Goal: Information Seeking & Learning: Learn about a topic

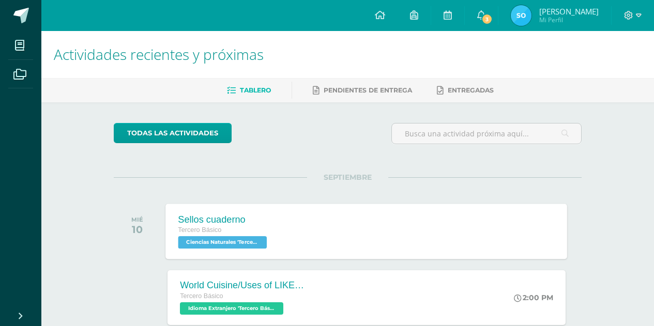
drag, startPoint x: 375, startPoint y: 253, endPoint x: 370, endPoint y: 246, distance: 8.9
click at [370, 246] on div "Sellos cuaderno Tercero Básico Ciencias Naturales 'Tercero Básico B' Sellos cua…" at bounding box center [367, 231] width 402 height 55
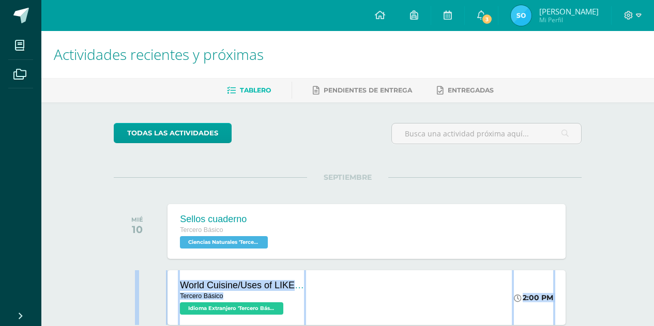
drag, startPoint x: 378, startPoint y: 240, endPoint x: 423, endPoint y: 324, distance: 95.6
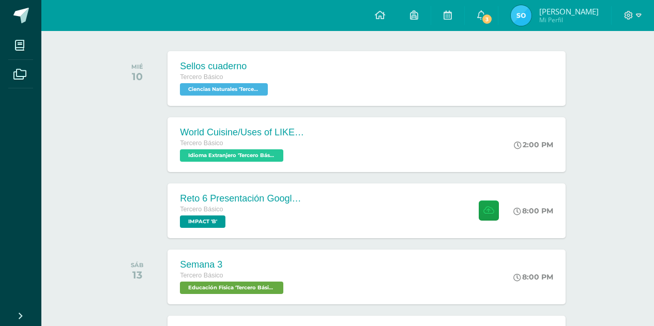
scroll to position [155, 0]
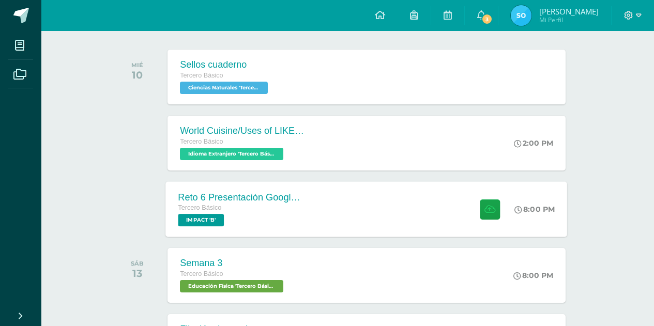
click at [368, 189] on div "Reto 6 Presentación Google Slides Clase 3 y 4 Tercero Básico IMPACT 'B' 8:00 PM…" at bounding box center [367, 209] width 402 height 55
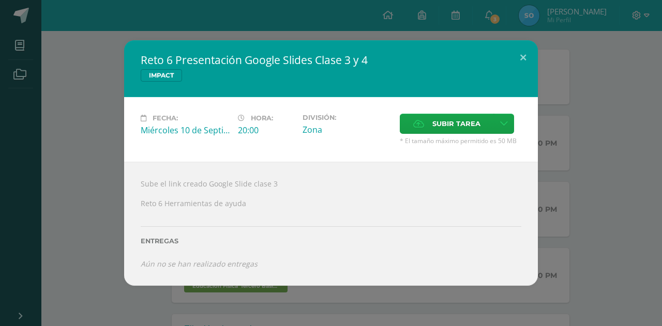
click at [298, 180] on div "Sube el link creado Google Slide clase 3 Reto 6 Herramientas de ayuda Entregas …" at bounding box center [331, 224] width 414 height 124
click at [538, 50] on div "Reto 6 Presentación Google Slides Clase 3 y 4 IMPACT Fecha: [DATE] Hora: 20:00 …" at bounding box center [331, 163] width 654 height 246
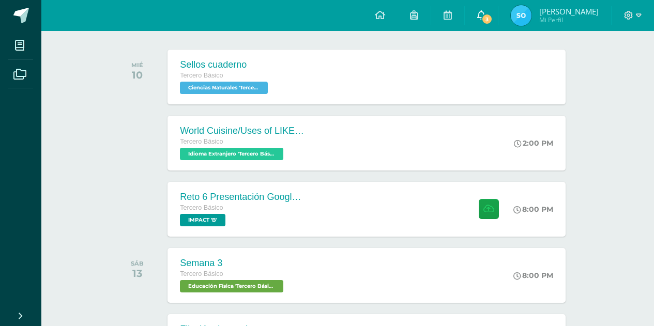
click at [497, 23] on link "3" at bounding box center [481, 15] width 33 height 31
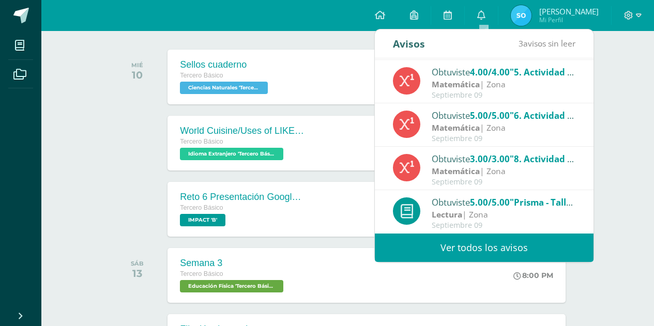
scroll to position [0, 0]
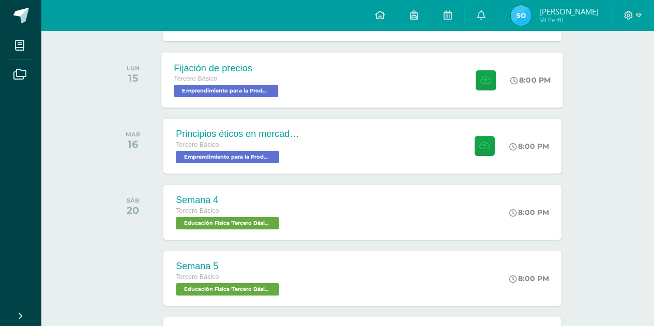
scroll to position [417, 4]
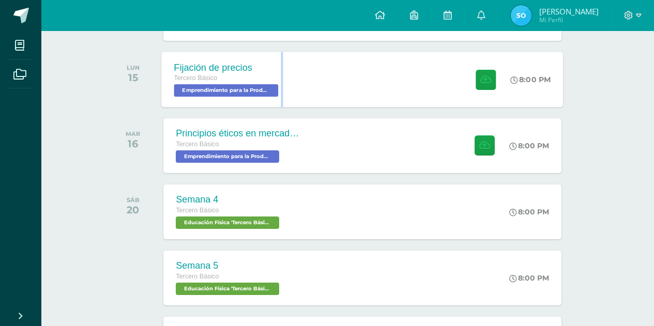
drag, startPoint x: 294, startPoint y: 57, endPoint x: 281, endPoint y: 91, distance: 36.0
click at [281, 91] on div "Fijación de precios Tercero Básico Emprendimiento para la Productividad 'Tercer…" at bounding box center [228, 79] width 132 height 55
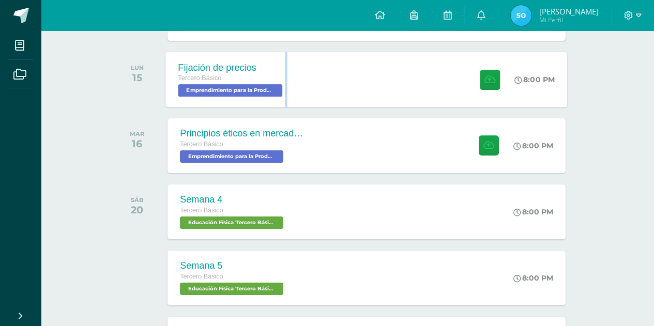
scroll to position [417, 0]
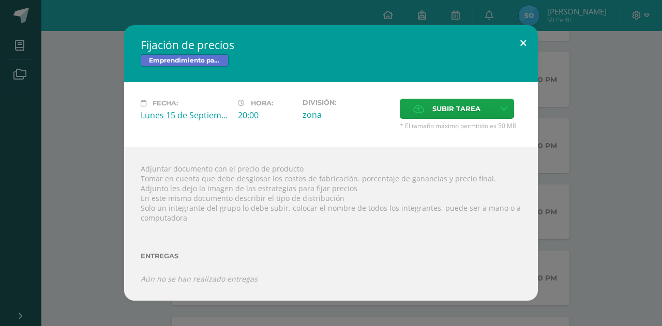
click at [518, 38] on button at bounding box center [522, 42] width 29 height 35
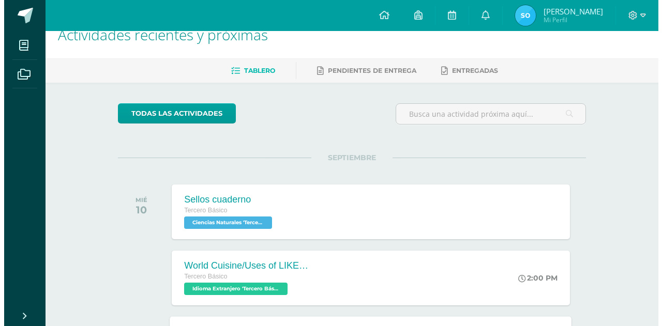
scroll to position [19, 0]
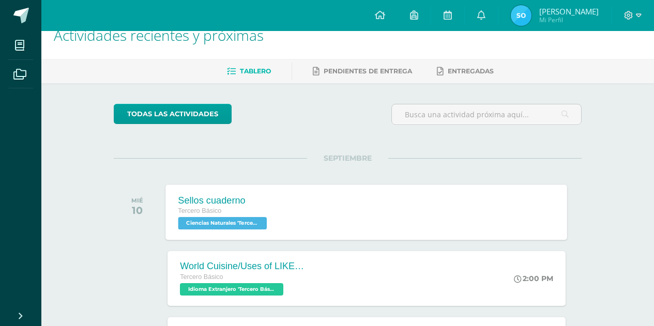
click at [274, 207] on div "Sellos cuaderno Tercero Básico Ciencias Naturales 'Tercero Básico B'" at bounding box center [224, 212] width 116 height 55
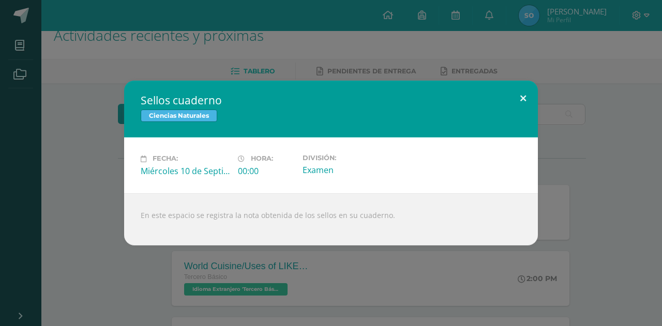
click at [521, 103] on button at bounding box center [522, 98] width 29 height 35
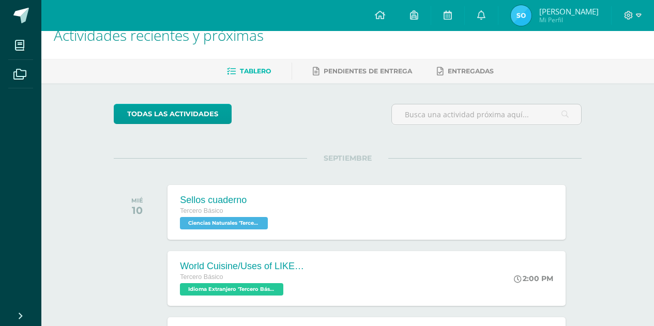
click at [323, 265] on div "World Cuisine/Uses of LIKE week 5 Tercero Básico Idioma Extranjero 'Tercero Bás…" at bounding box center [367, 278] width 398 height 55
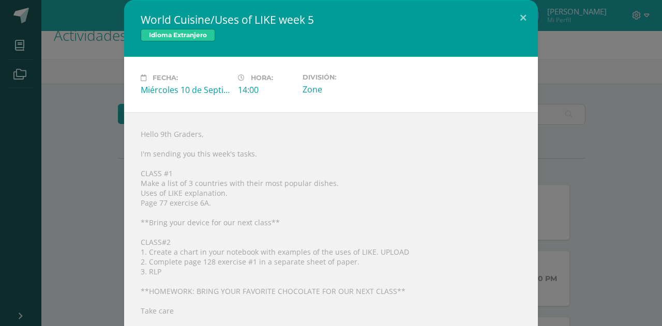
scroll to position [15, 0]
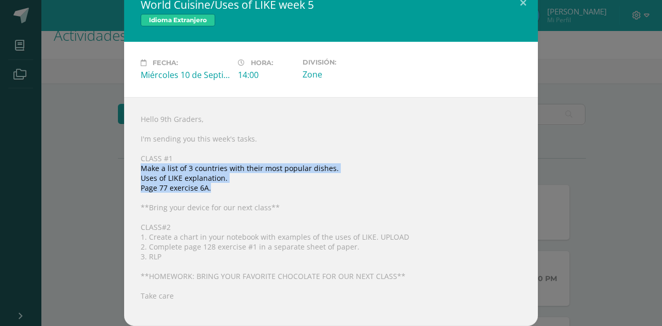
drag, startPoint x: 134, startPoint y: 167, endPoint x: 284, endPoint y: 186, distance: 151.2
click at [284, 186] on div "Hello 9th Graders, I'm sending you this week's tasks. CLASS #1 Make a list of 3…" at bounding box center [331, 211] width 414 height 229
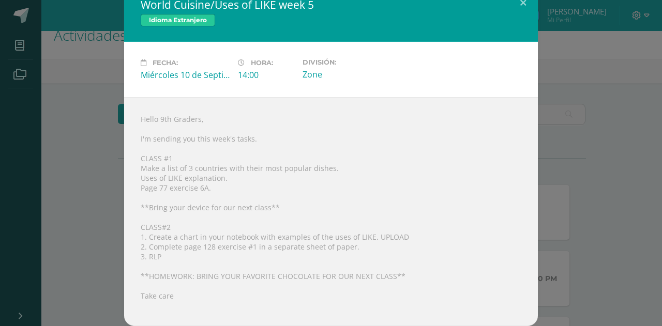
click at [265, 220] on div "Hello 9th Graders, I'm sending you this week's tasks. CLASS #1 Make a list of 3…" at bounding box center [331, 211] width 414 height 229
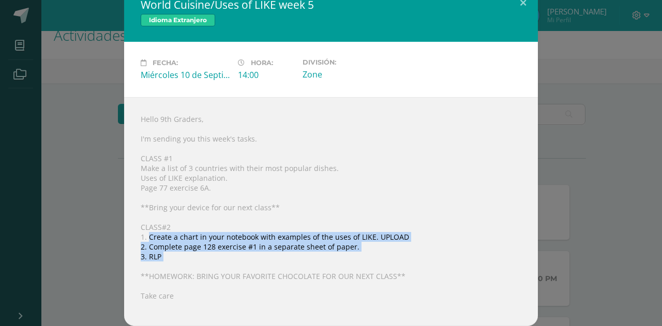
drag, startPoint x: 145, startPoint y: 234, endPoint x: 265, endPoint y: 260, distance: 122.3
click at [265, 260] on div "Hello 9th Graders, I'm sending you this week's tasks. CLASS #1 Make a list of 3…" at bounding box center [331, 211] width 414 height 229
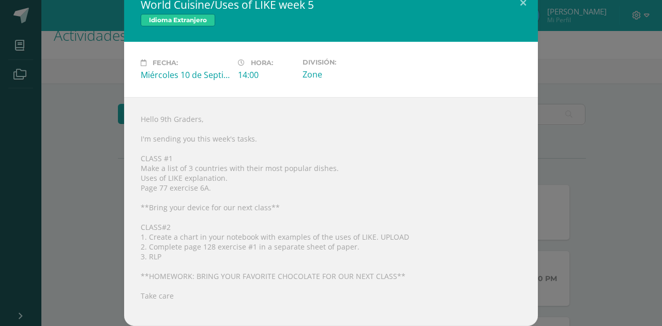
click at [377, 193] on div "Hello 9th Graders, I'm sending you this week's tasks. CLASS #1 Make a list of 3…" at bounding box center [331, 211] width 414 height 229
